Goal: Task Accomplishment & Management: Use online tool/utility

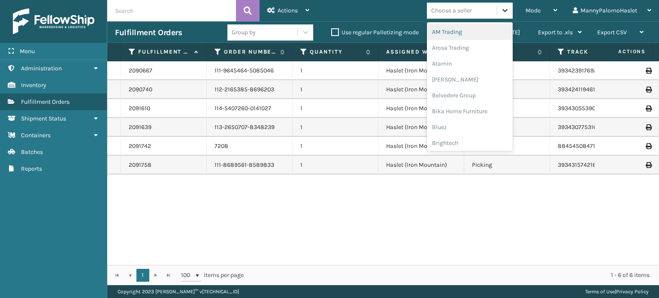
click at [508, 7] on icon at bounding box center [505, 10] width 9 height 9
click at [292, 7] on span "Actions" at bounding box center [288, 10] width 20 height 7
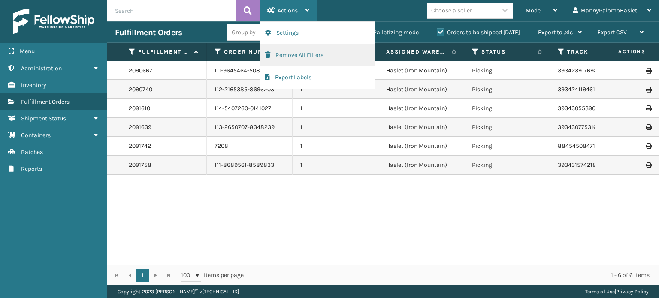
click at [315, 53] on button "Remove All Filters" at bounding box center [317, 55] width 115 height 22
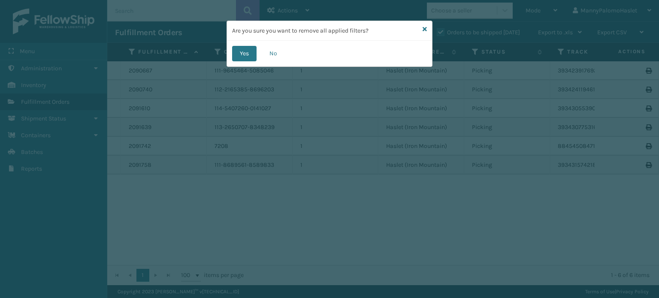
drag, startPoint x: 237, startPoint y: 52, endPoint x: 231, endPoint y: 49, distance: 6.3
click at [231, 49] on div "Yes No" at bounding box center [329, 54] width 205 height 26
click at [242, 52] on button "Yes" at bounding box center [244, 53] width 24 height 15
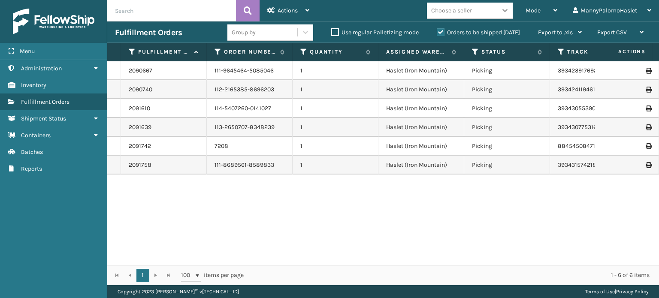
click at [504, 9] on icon at bounding box center [505, 10] width 9 height 9
drag, startPoint x: 555, startPoint y: 10, endPoint x: 558, endPoint y: 6, distance: 5.2
click at [558, 6] on div "Mode Regular Mode Picking Mode Labeling Mode Exit Scan Mode" at bounding box center [541, 10] width 47 height 21
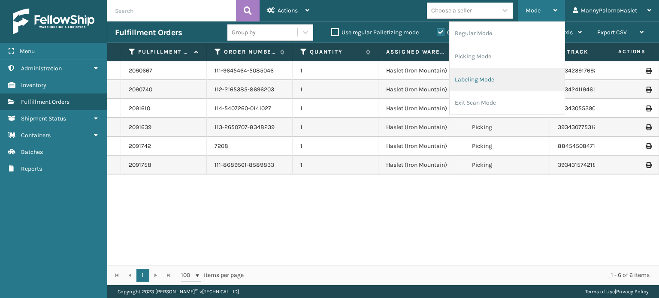
click at [510, 83] on li "Labeling Mode" at bounding box center [507, 79] width 115 height 23
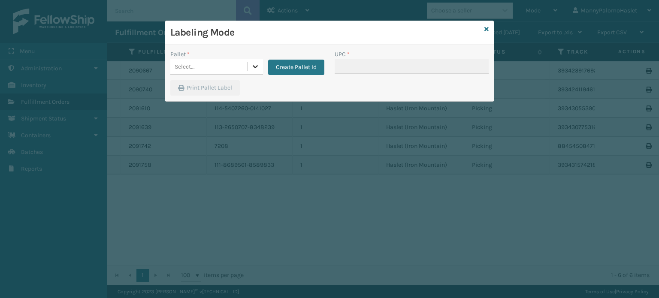
click at [256, 65] on icon at bounding box center [255, 66] width 9 height 9
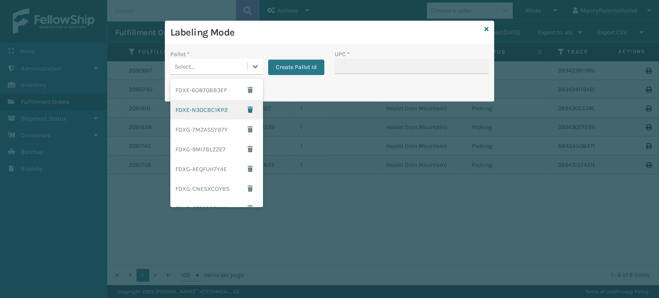
click at [223, 113] on div "FDXE-N3OCBC1KP2" at bounding box center [216, 110] width 93 height 20
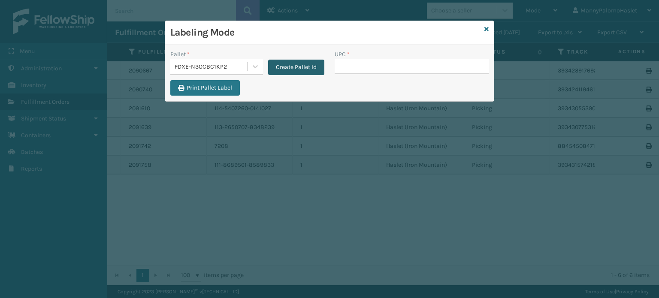
click at [302, 64] on button "Create Pallet Id" at bounding box center [296, 67] width 56 height 15
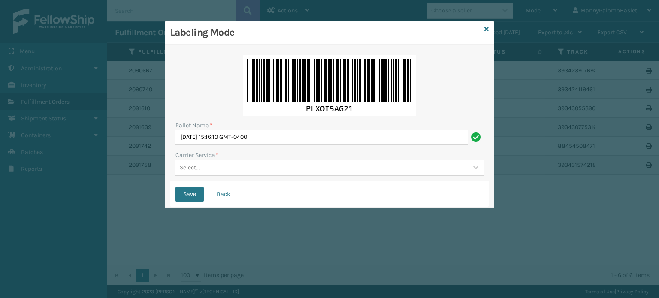
click at [295, 170] on div "Select..." at bounding box center [322, 168] width 292 height 14
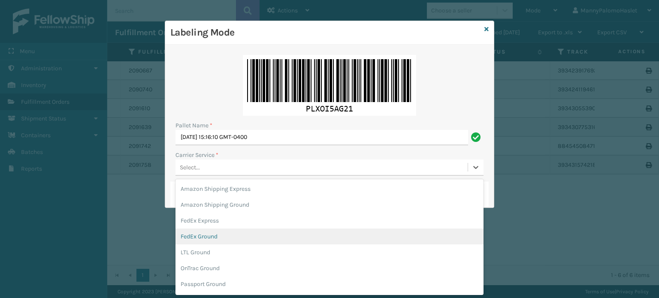
click at [282, 241] on div "FedEx Ground" at bounding box center [330, 237] width 308 height 16
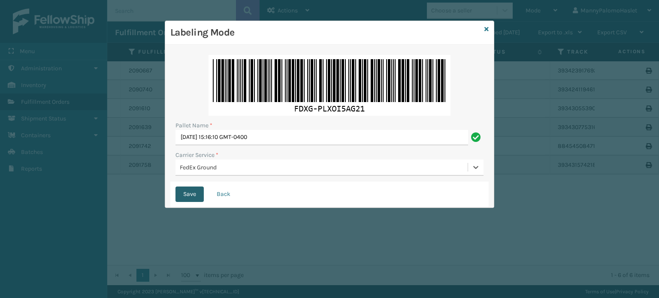
click at [189, 196] on button "Save" at bounding box center [190, 194] width 28 height 15
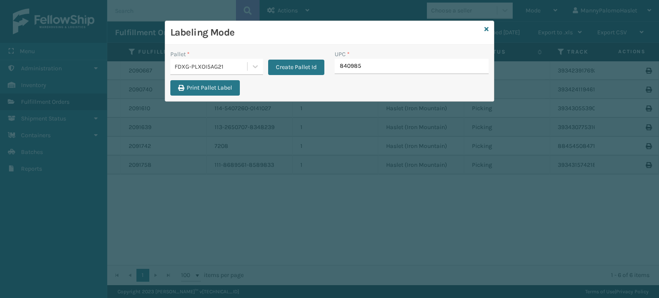
type input "8409851"
click at [485, 30] on icon at bounding box center [487, 29] width 4 height 6
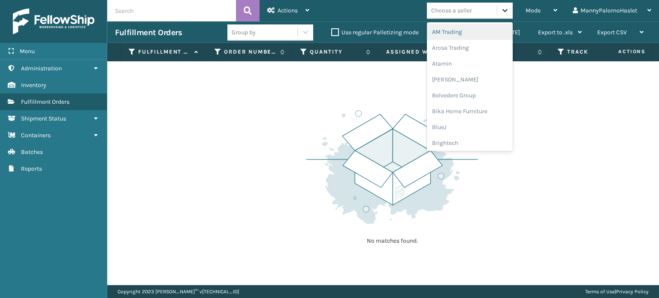
click at [507, 3] on div at bounding box center [504, 10] width 15 height 15
click at [457, 5] on div "Choose a seller" at bounding box center [462, 10] width 70 height 14
type input "m"
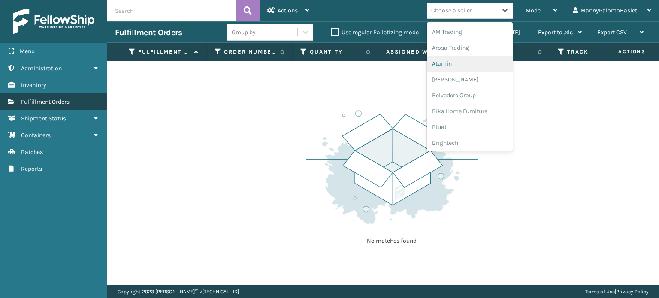
click at [67, 101] on span "Fulfillment Orders" at bounding box center [45, 101] width 49 height 7
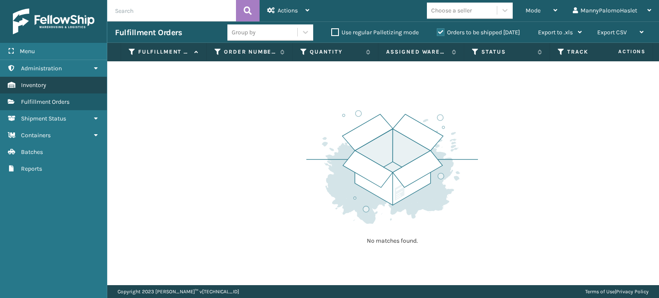
click at [70, 88] on link "Inventory" at bounding box center [53, 85] width 107 height 17
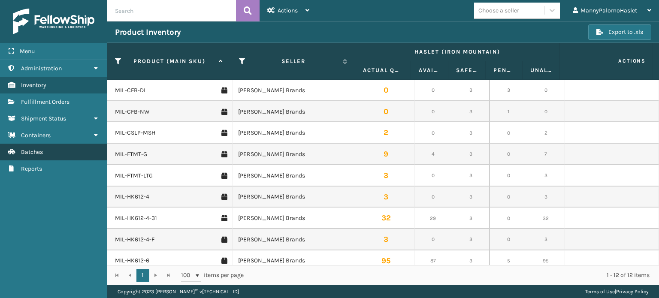
click at [95, 149] on link "Batches" at bounding box center [53, 152] width 107 height 17
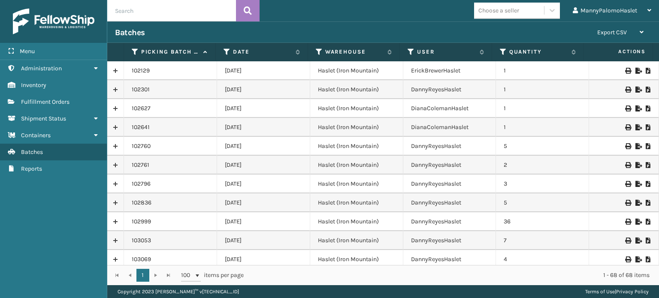
click at [177, 6] on input "text" at bounding box center [171, 10] width 129 height 21
type input "108668"
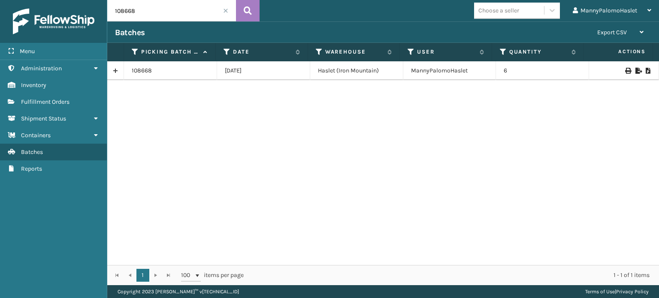
click at [509, 66] on td "6" at bounding box center [542, 70] width 93 height 19
click at [646, 70] on icon at bounding box center [648, 71] width 5 height 6
click at [625, 71] on icon at bounding box center [627, 71] width 5 height 6
click at [618, 68] on div at bounding box center [624, 71] width 54 height 6
click at [625, 72] on icon at bounding box center [627, 71] width 5 height 6
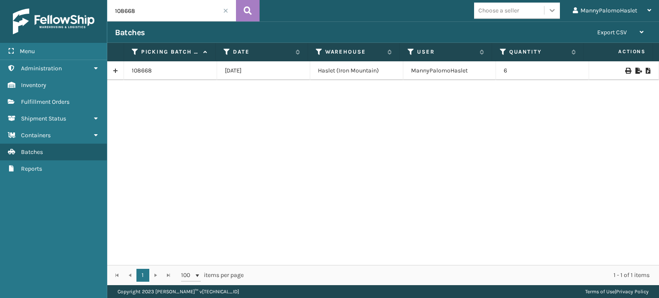
click at [554, 15] on div at bounding box center [552, 10] width 15 height 15
click at [613, 185] on div "108668 [DATE] Haslet ([GEOGRAPHIC_DATA]) MannyPalomoHaslet 6" at bounding box center [383, 163] width 552 height 204
click at [74, 108] on link "Fulfillment Orders" at bounding box center [53, 102] width 107 height 17
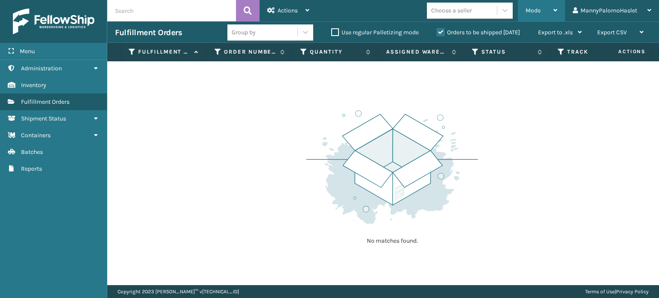
click at [537, 12] on span "Mode" at bounding box center [533, 10] width 15 height 7
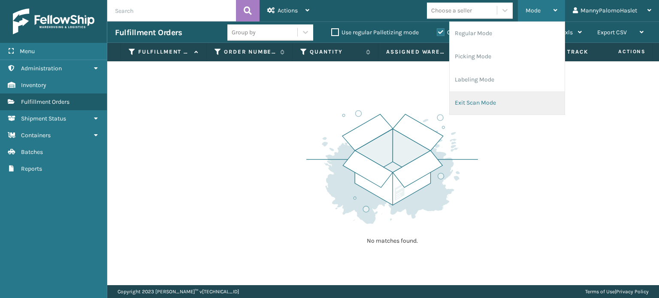
click at [526, 103] on li "Exit Scan Mode" at bounding box center [507, 102] width 115 height 23
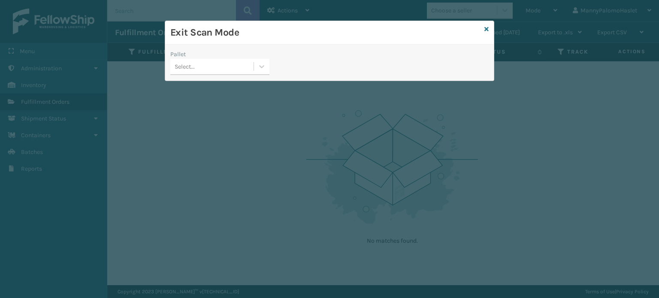
click at [215, 65] on div "Select..." at bounding box center [211, 67] width 83 height 14
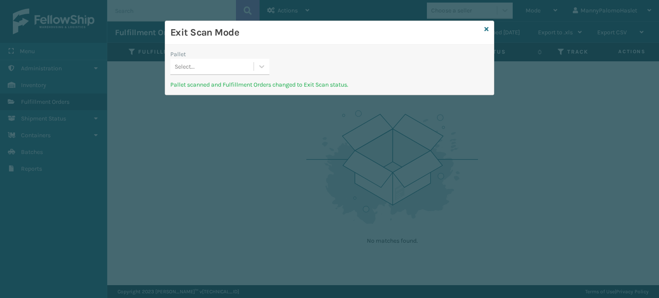
click at [484, 28] on div "Exit Scan Mode" at bounding box center [329, 33] width 329 height 24
click at [486, 29] on icon at bounding box center [487, 29] width 4 height 6
